Goal: Task Accomplishment & Management: Manage account settings

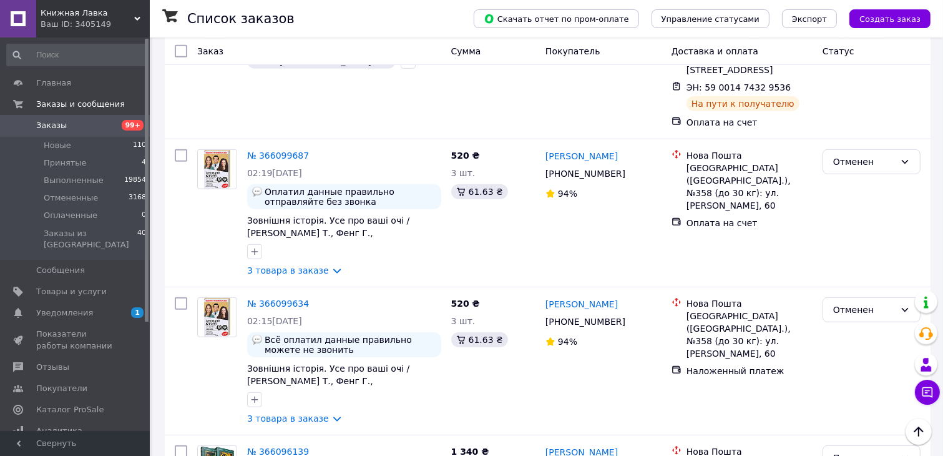
scroll to position [624, 0]
click at [309, 265] on link "3 товара в заказе" at bounding box center [288, 270] width 82 height 10
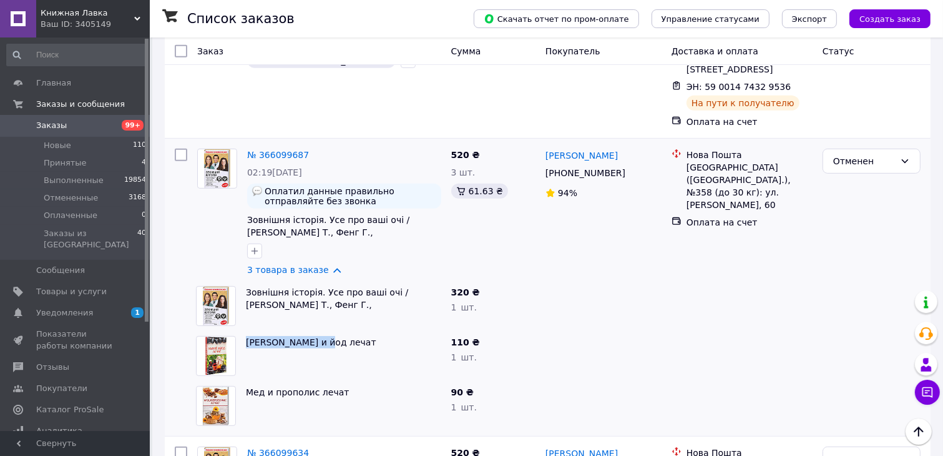
drag, startPoint x: 241, startPoint y: 295, endPoint x: 323, endPoint y: 297, distance: 82.4
click at [323, 331] on div "Мумиё и йод лечат" at bounding box center [343, 356] width 205 height 50
copy link "Мумиё и йод лечат"
drag, startPoint x: 243, startPoint y: 348, endPoint x: 336, endPoint y: 348, distance: 93.0
click at [336, 381] on div "Мед и прополис лечат" at bounding box center [343, 406] width 205 height 50
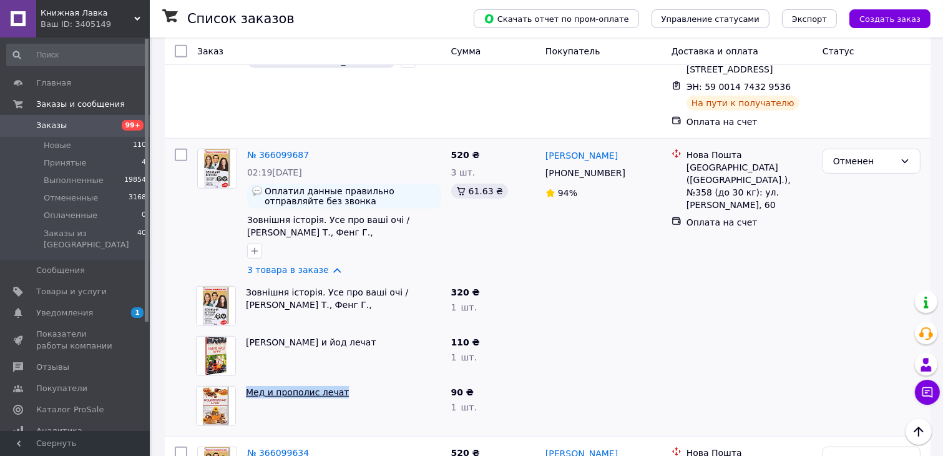
copy link "Мед и прополис лечат"
